Goal: Task Accomplishment & Management: Manage account settings

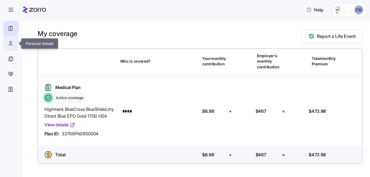
click at [9, 43] on icon at bounding box center [11, 43] width 6 height 7
